Goal: Information Seeking & Learning: Learn about a topic

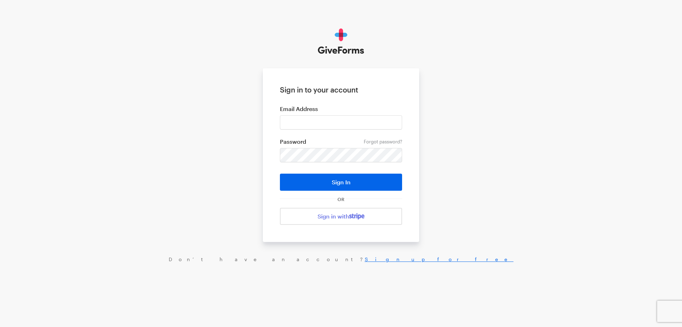
type input "[EMAIL_ADDRESS][DOMAIN_NAME]"
click at [280, 173] on button "Sign In" at bounding box center [341, 181] width 122 height 17
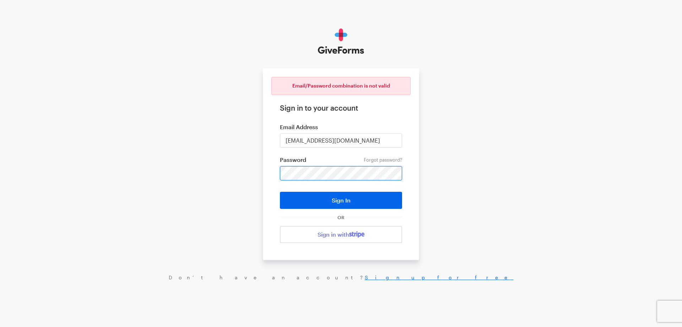
click at [280, 192] on button "Sign In" at bounding box center [341, 200] width 122 height 17
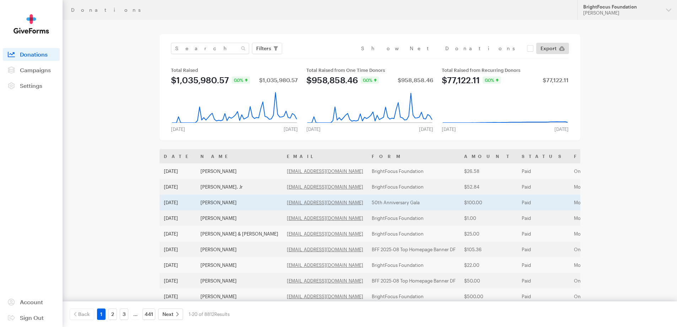
click at [225, 201] on td "Scott Kaiser" at bounding box center [239, 202] width 86 height 16
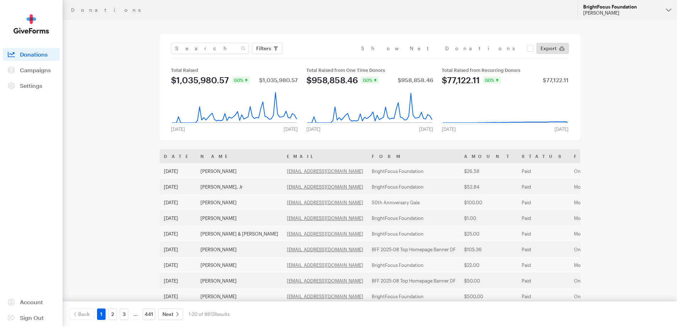
click at [642, 6] on div "BrightFocus Foundation" at bounding box center [621, 7] width 77 height 6
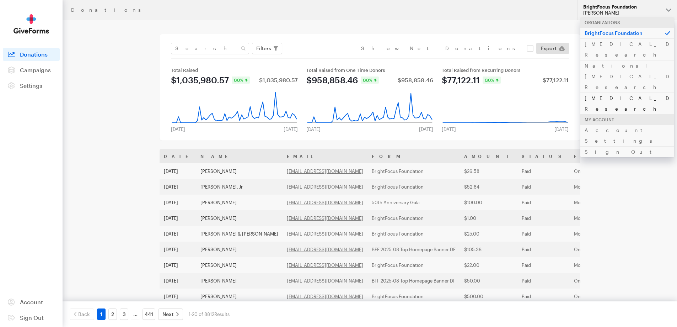
click at [608, 92] on link "[MEDICAL_DATA] Research" at bounding box center [627, 103] width 94 height 22
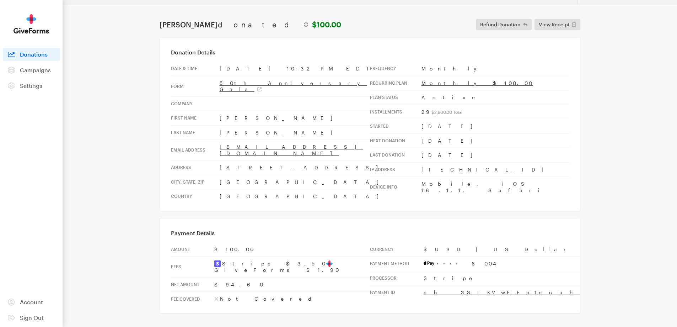
scroll to position [24, 0]
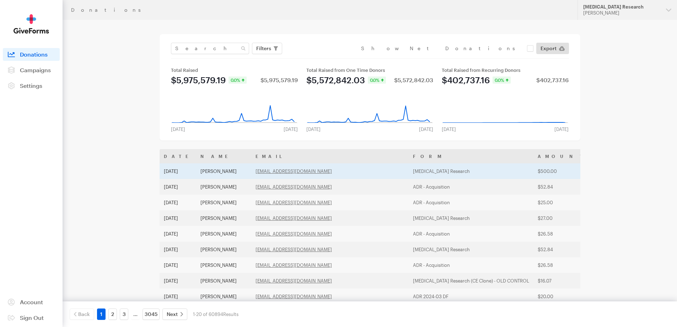
click at [226, 173] on td "[PERSON_NAME]" at bounding box center [223, 171] width 55 height 16
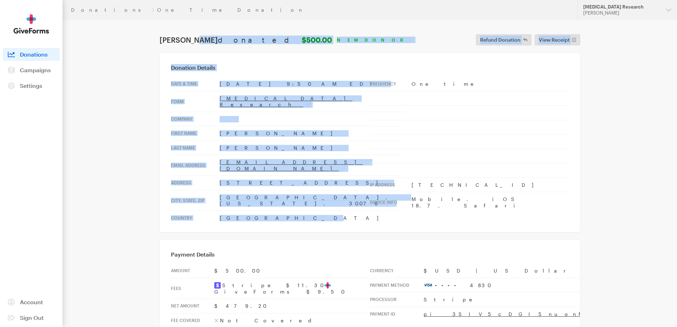
drag, startPoint x: 304, startPoint y: 200, endPoint x: 159, endPoint y: 42, distance: 214.3
click at [159, 42] on div "[PERSON_NAME] donated $500.00" at bounding box center [245, 40] width 175 height 9
drag, startPoint x: 159, startPoint y: 41, endPoint x: 531, endPoint y: 209, distance: 408.7
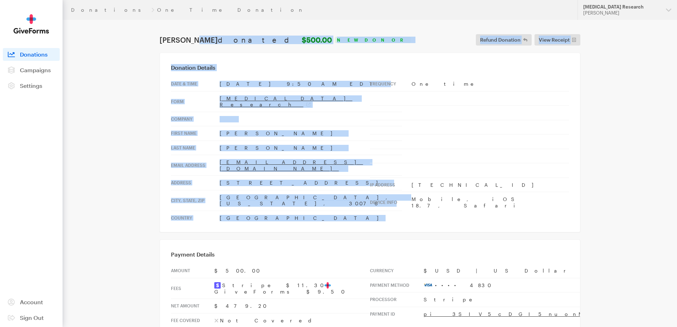
click at [531, 209] on div "Donation Details Date & time [DATE] 9:50 AM EDT Form [MEDICAL_DATA] Research Co…" at bounding box center [370, 142] width 421 height 179
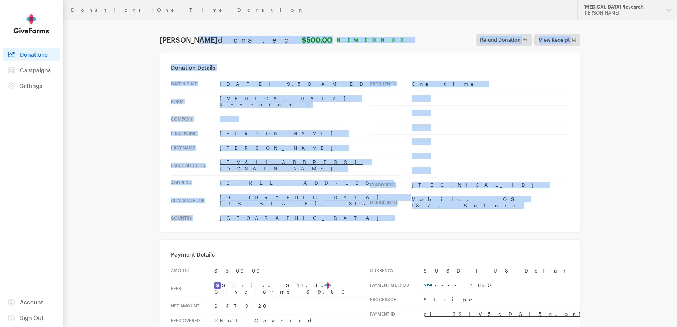
drag, startPoint x: 523, startPoint y: 197, endPoint x: 157, endPoint y: 31, distance: 401.5
drag, startPoint x: 157, startPoint y: 31, endPoint x: 500, endPoint y: 192, distance: 378.7
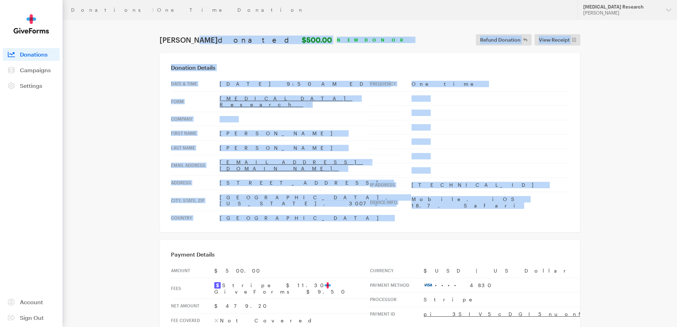
click at [500, 192] on td "Mobile, iOS 18.7, Safari" at bounding box center [490, 202] width 157 height 21
drag, startPoint x: 500, startPoint y: 192, endPoint x: 169, endPoint y: 38, distance: 365.3
click at [169, 38] on h1 "[PERSON_NAME] donated $500.00" at bounding box center [246, 40] width 172 height 9
